Goal: Information Seeking & Learning: Learn about a topic

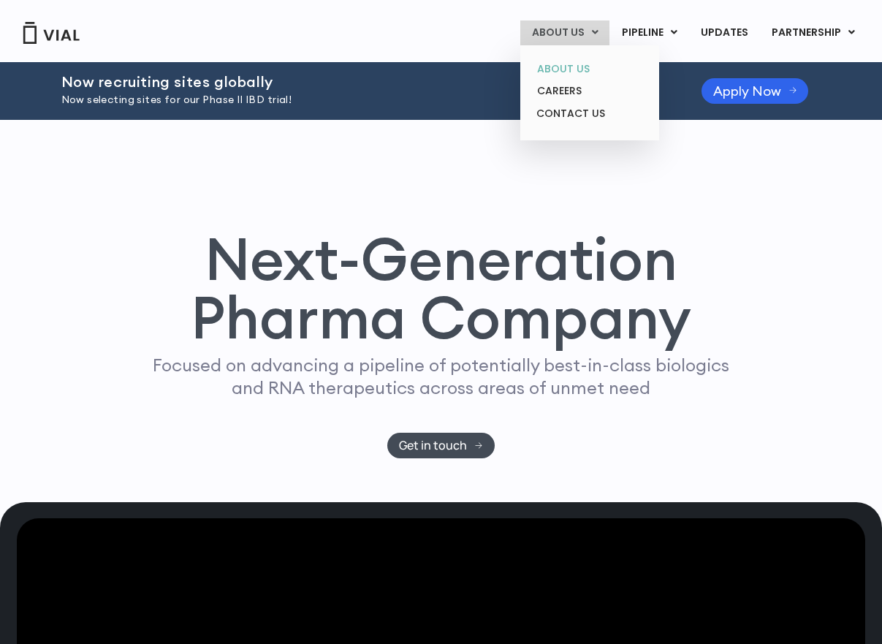
click at [565, 72] on link "ABOUT US" at bounding box center [589, 69] width 128 height 23
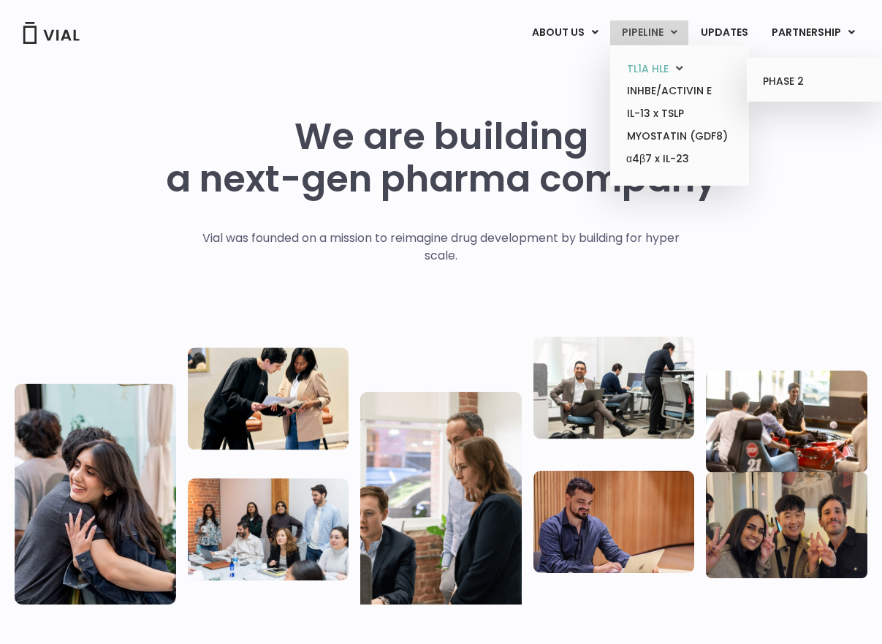
click at [641, 64] on link "TL1A HLE" at bounding box center [679, 69] width 128 height 23
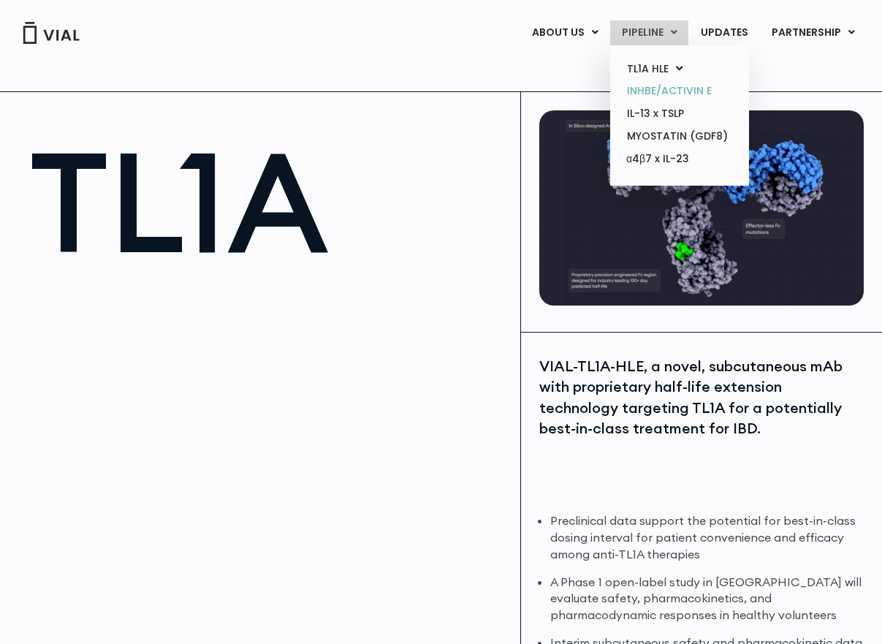
click at [657, 88] on link "INHBE/ACTIVIN E" at bounding box center [679, 91] width 128 height 23
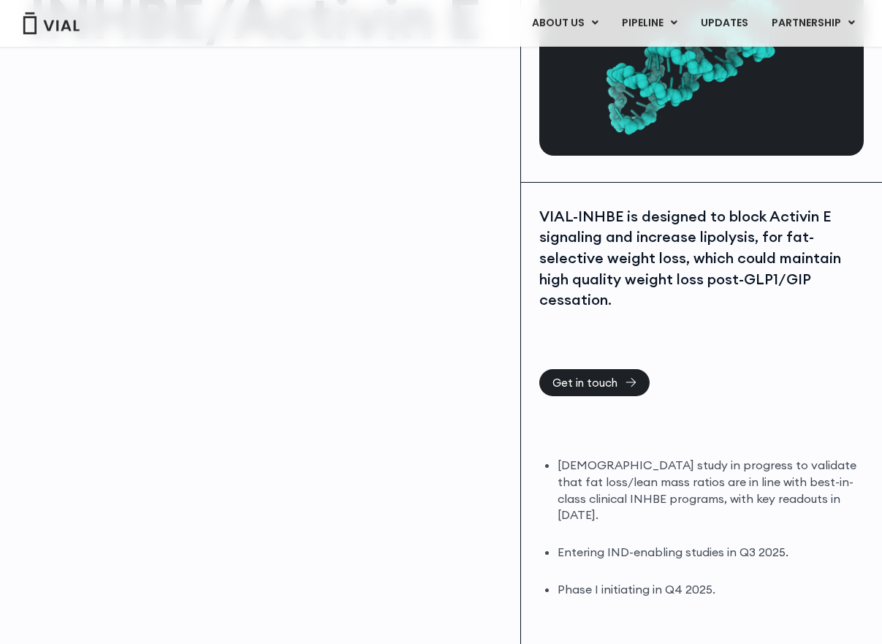
scroll to position [199, 0]
